Goal: Task Accomplishment & Management: Manage account settings

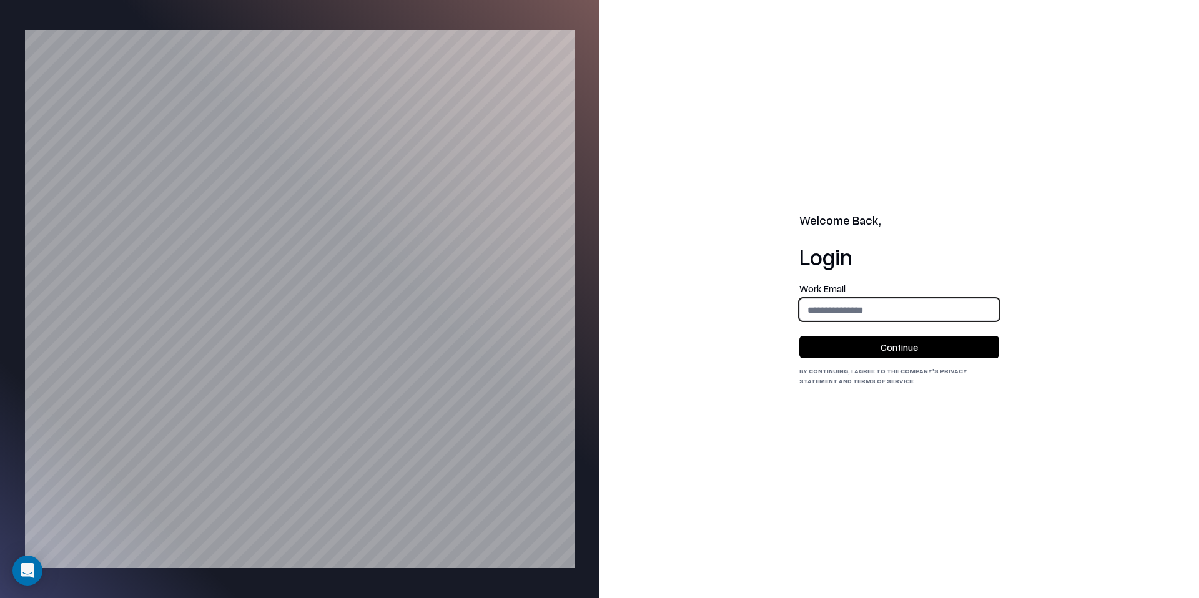
click at [896, 305] on input "email" at bounding box center [899, 310] width 199 height 23
type input "**********"
click at [898, 342] on button "Continue" at bounding box center [900, 347] width 200 height 22
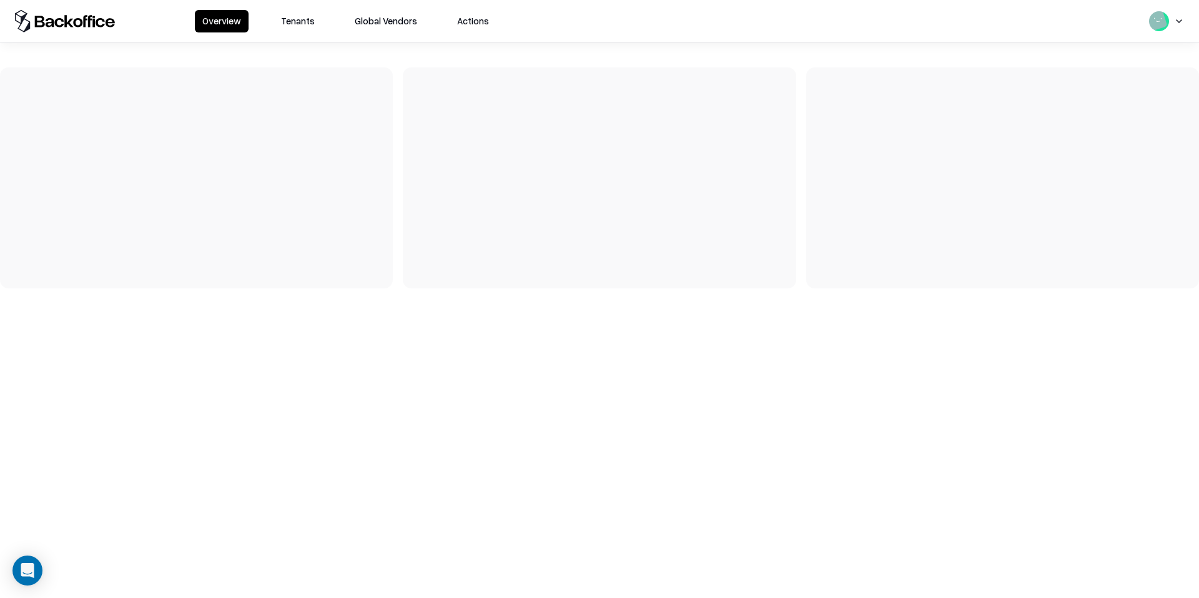
click at [279, 31] on button "Tenants" at bounding box center [298, 21] width 49 height 22
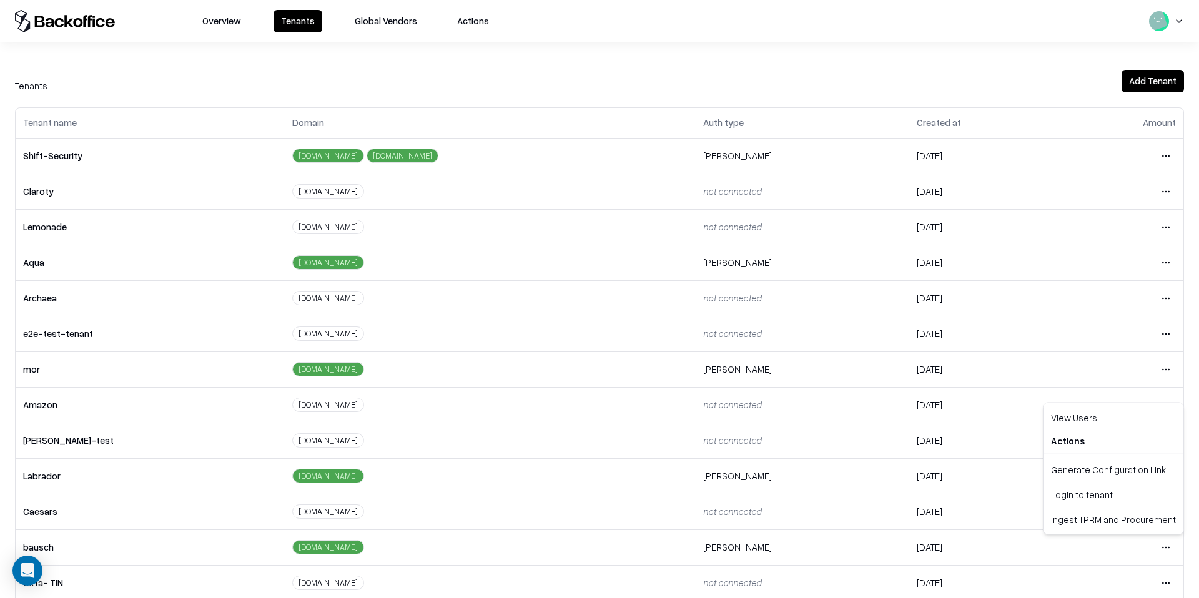
click at [1158, 545] on html "Overview Tenants Global Vendors Actions Tenants Add Tenant Tenant name Domain A…" at bounding box center [599, 299] width 1199 height 598
click at [1113, 497] on div "Login to tenant" at bounding box center [1113, 494] width 135 height 25
